Goal: Find specific fact: Find specific fact

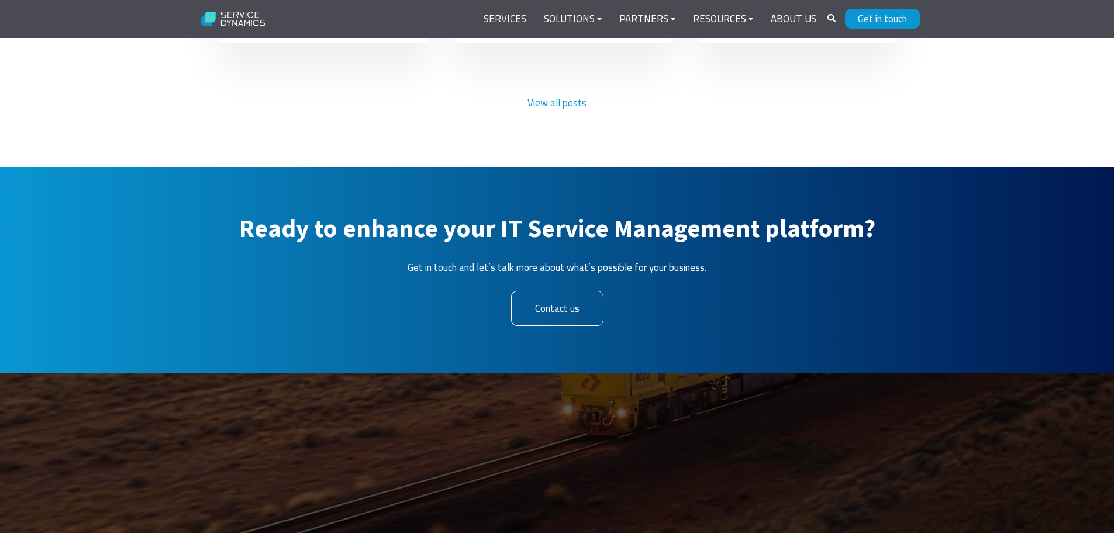
scroll to position [3770, 0]
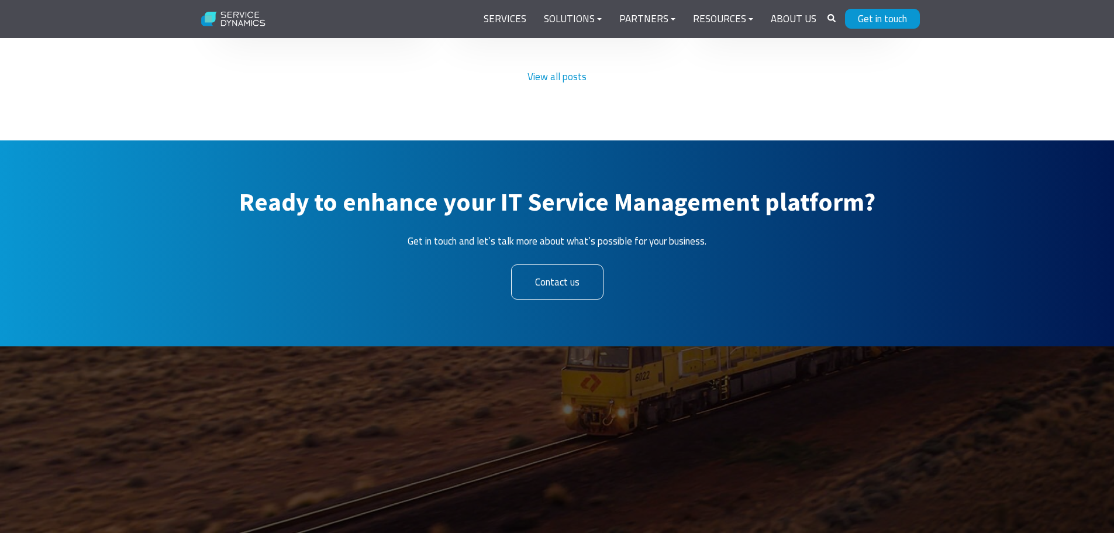
drag, startPoint x: 98, startPoint y: 416, endPoint x: 168, endPoint y: 414, distance: 70.8
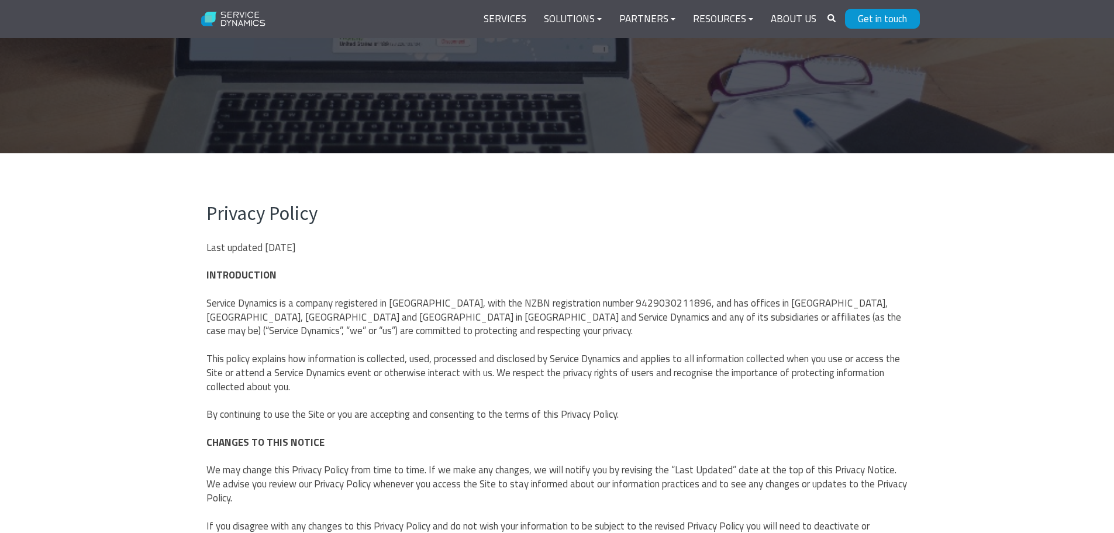
scroll to position [234, 0]
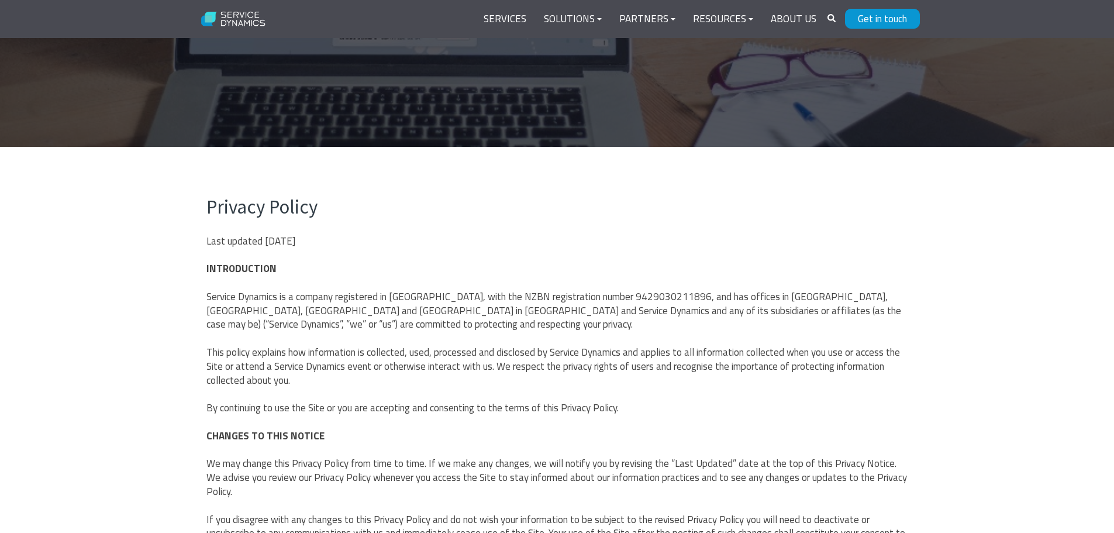
copy span "9429030211896"
drag, startPoint x: 490, startPoint y: 298, endPoint x: 673, endPoint y: 298, distance: 183.1
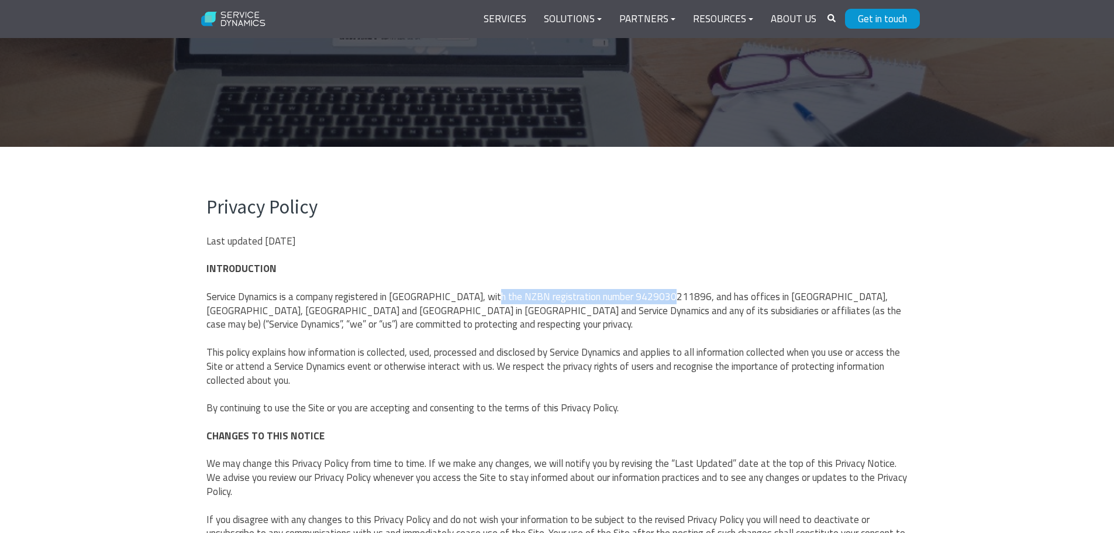
copy span "NZBN registration number 9429030211896"
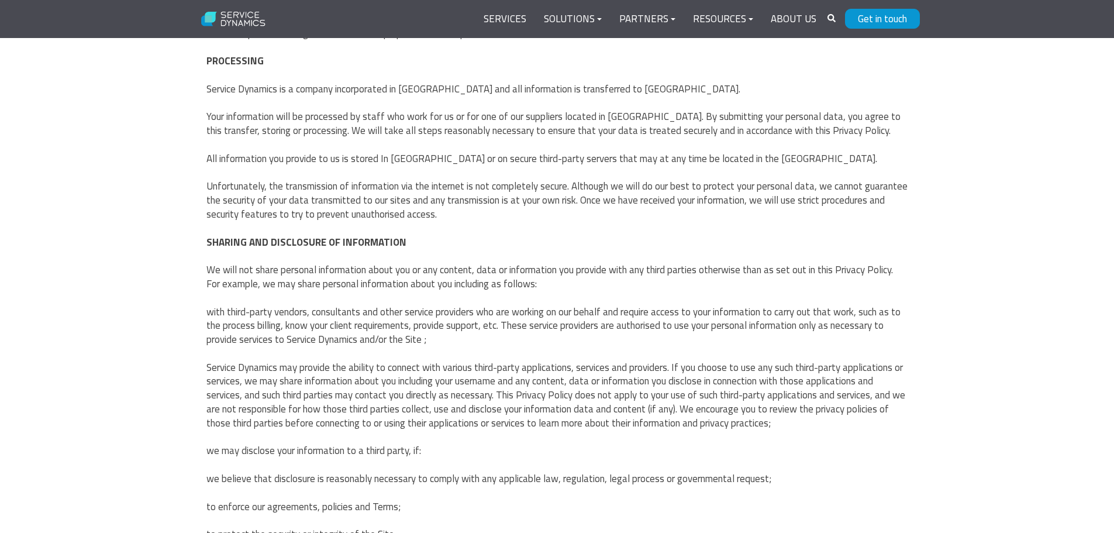
scroll to position [2094, 0]
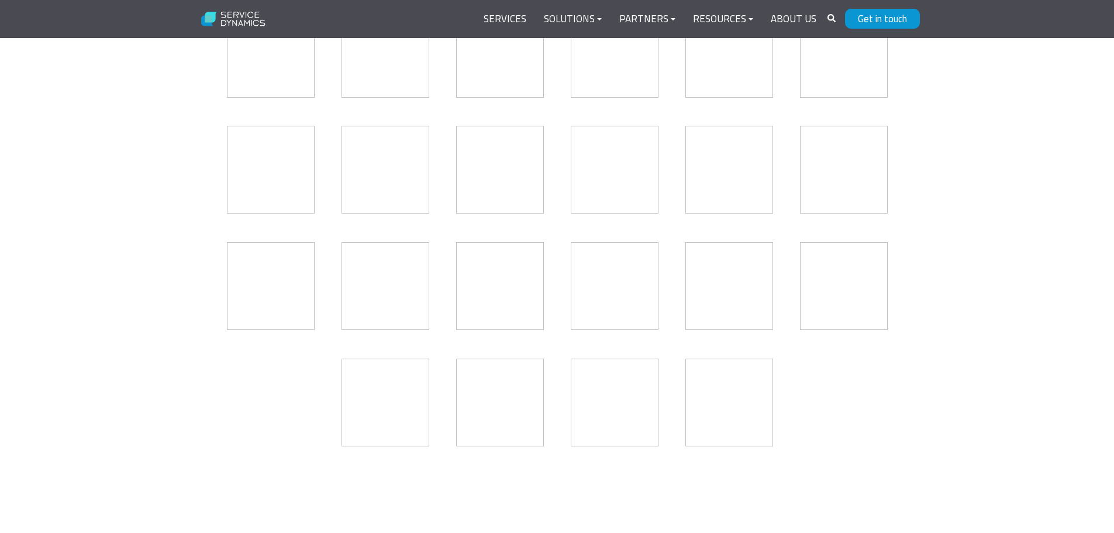
scroll to position [3042, 0]
